Goal: Find contact information: Find contact information

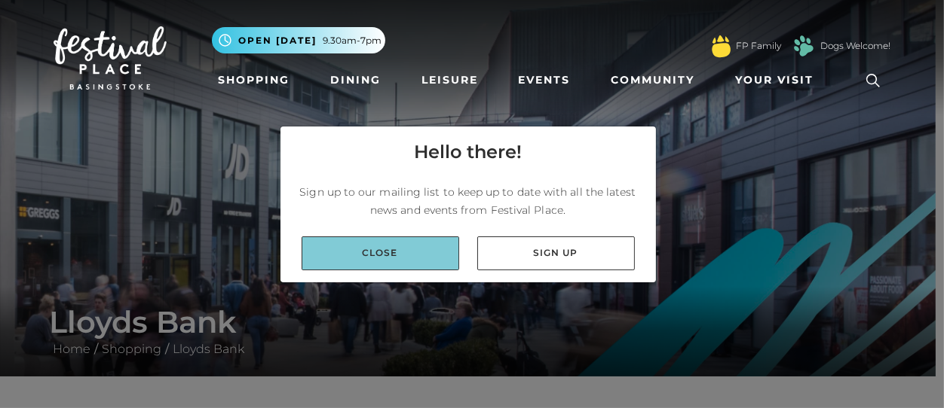
click at [384, 257] on link "Close" at bounding box center [380, 254] width 158 height 34
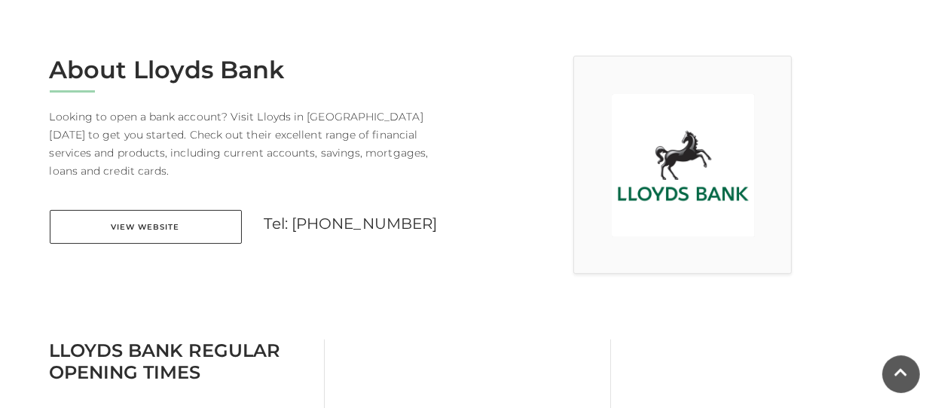
scroll to position [414, 0]
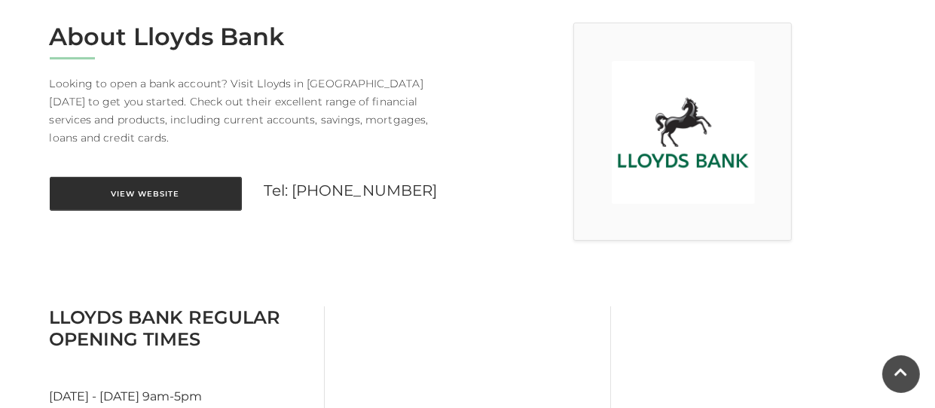
click at [154, 182] on link "View Website" at bounding box center [146, 194] width 192 height 34
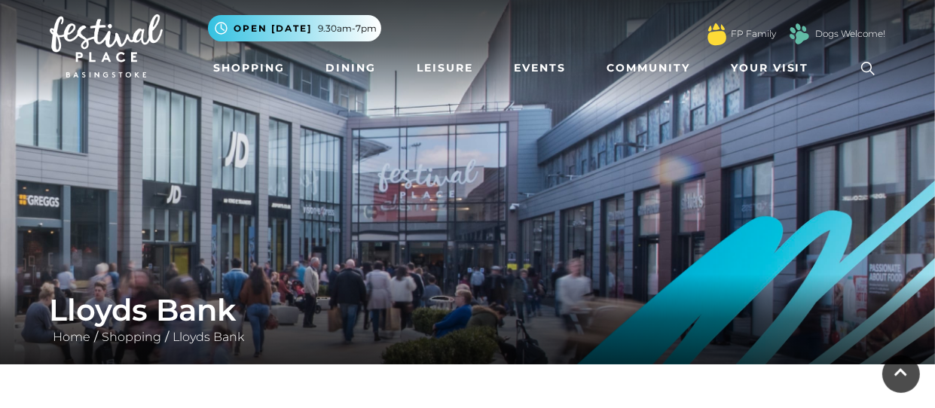
scroll to position [0, 0]
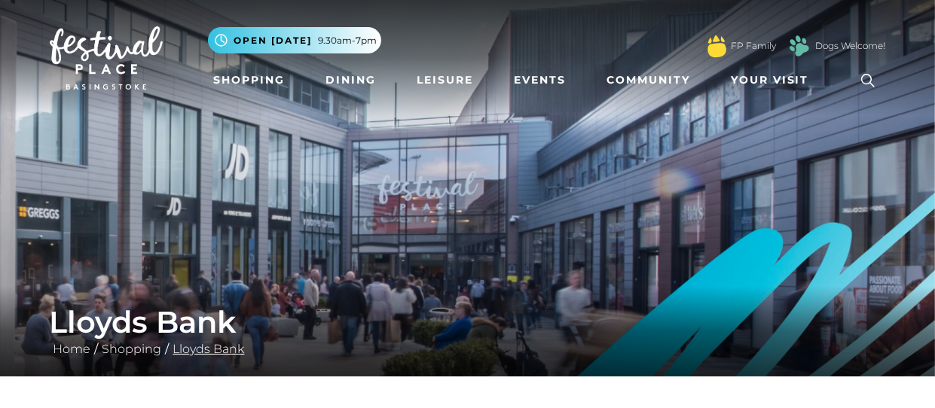
click at [214, 353] on link "Lloyds Bank" at bounding box center [209, 349] width 79 height 14
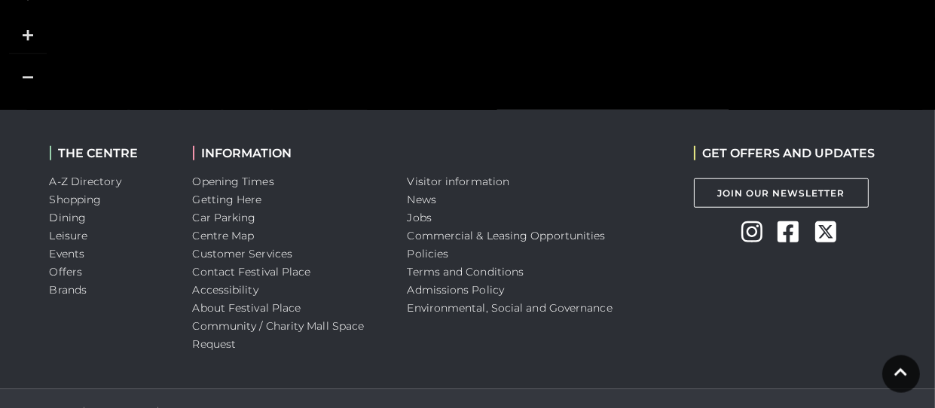
scroll to position [1370, 0]
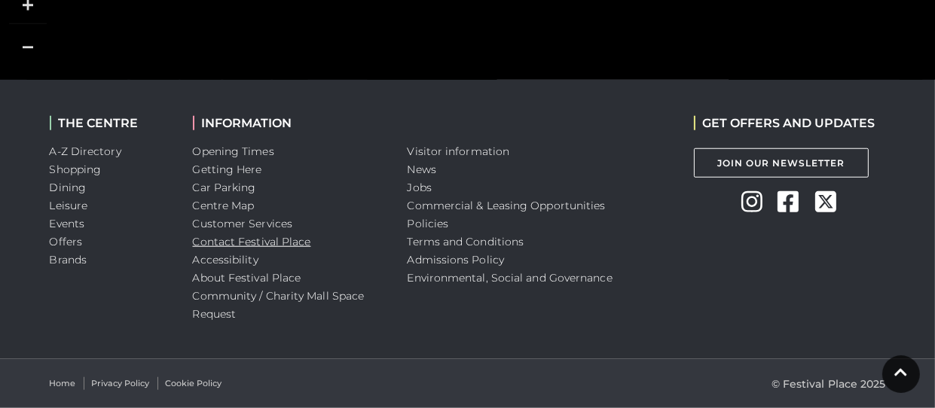
click at [289, 243] on link "Contact Festival Place" at bounding box center [252, 242] width 118 height 14
